Goal: Navigation & Orientation: Find specific page/section

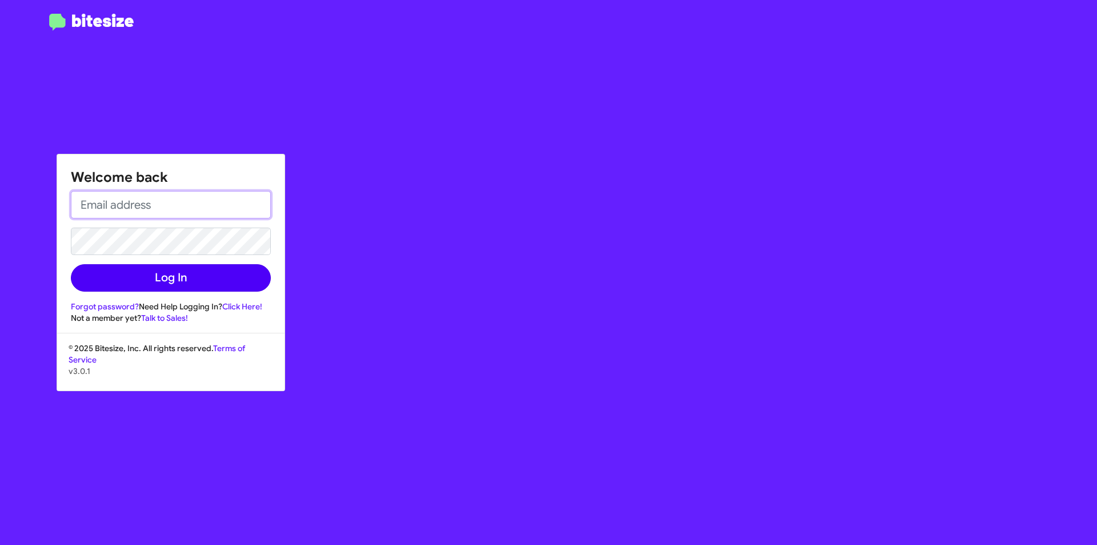
type input "[EMAIL_ADDRESS][DOMAIN_NAME]"
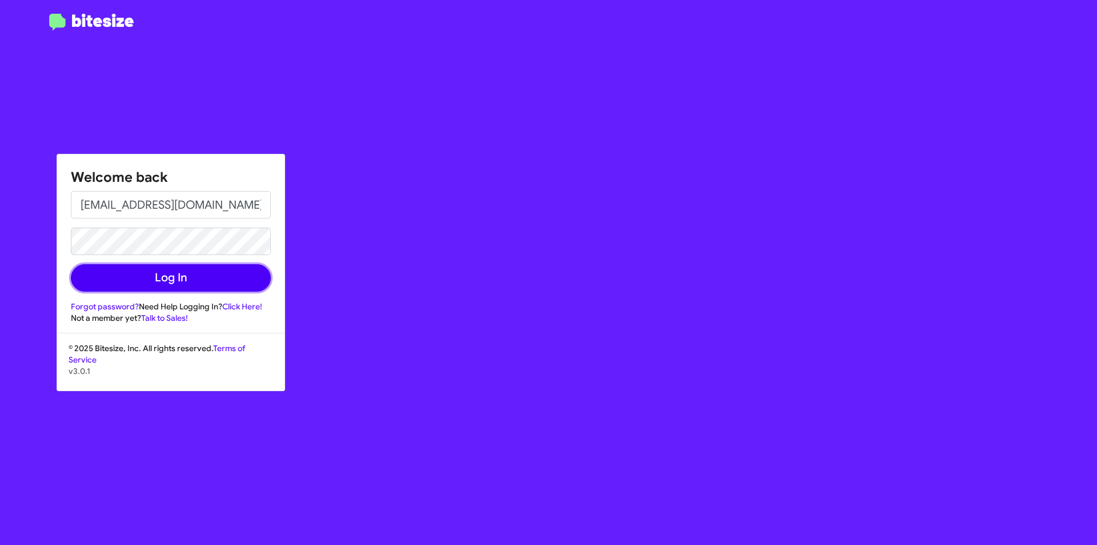
click at [134, 267] on button "Log In" at bounding box center [171, 277] width 200 height 27
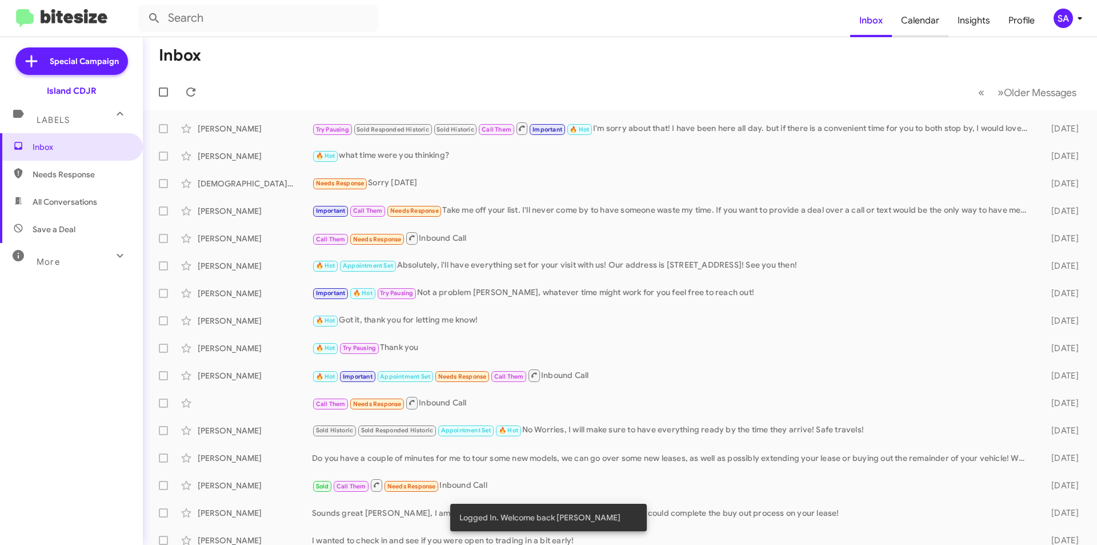
click at [917, 17] on span "Calendar" at bounding box center [920, 20] width 57 height 33
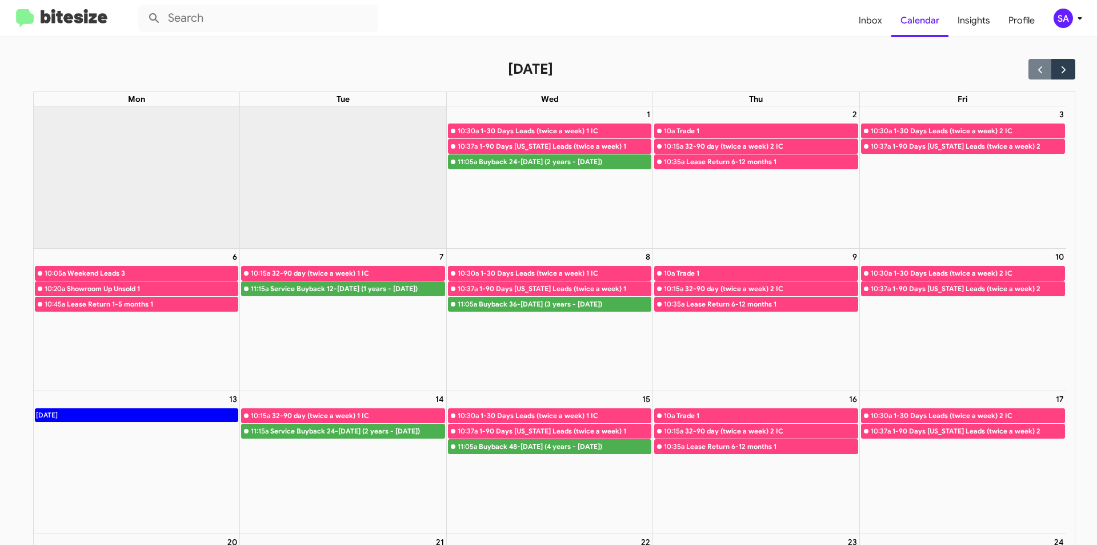
click at [133, 273] on div "Weekend Leads 3" at bounding box center [152, 272] width 171 height 11
click at [131, 286] on link "10:20a Showroom Up Unsold 1" at bounding box center [137, 288] width 204 height 15
click at [151, 310] on div "Lease Return 1-5 months 1" at bounding box center [152, 303] width 171 height 11
